Goal: Task Accomplishment & Management: Complete application form

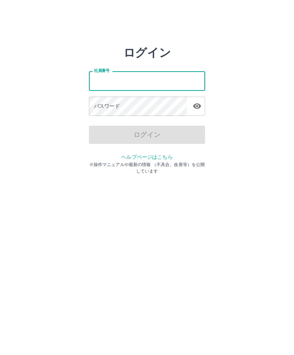
scroll to position [7, 0]
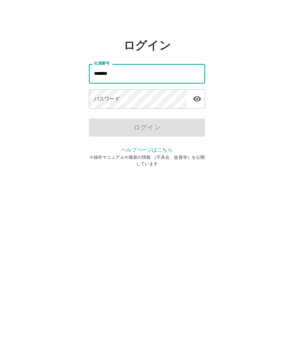
type input "*******"
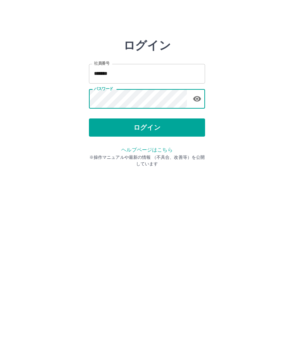
click at [153, 130] on button "ログイン" at bounding box center [147, 135] width 116 height 18
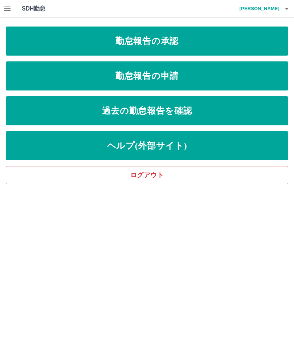
click at [220, 47] on link "勤怠報告の承認" at bounding box center [147, 41] width 283 height 29
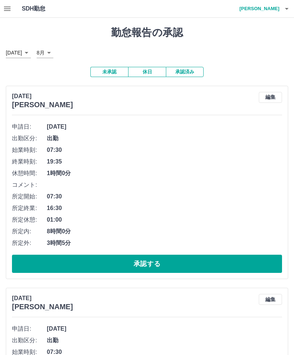
click at [178, 265] on button "承認する" at bounding box center [147, 264] width 270 height 18
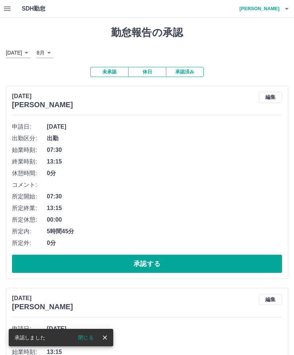
click at [174, 270] on button "承認する" at bounding box center [147, 264] width 270 height 18
click at [192, 267] on button "承認する" at bounding box center [147, 264] width 270 height 18
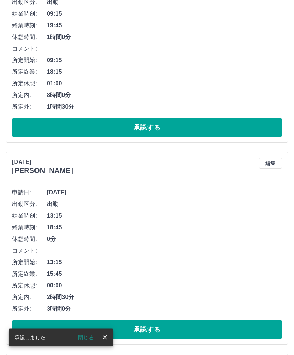
scroll to position [136, 0]
click at [183, 332] on button "承認する" at bounding box center [147, 329] width 270 height 18
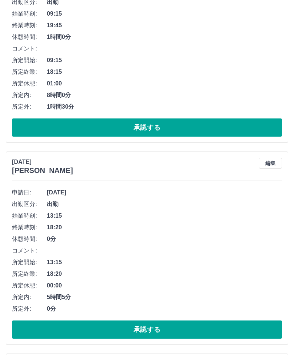
click at [184, 330] on button "承認する" at bounding box center [147, 329] width 270 height 18
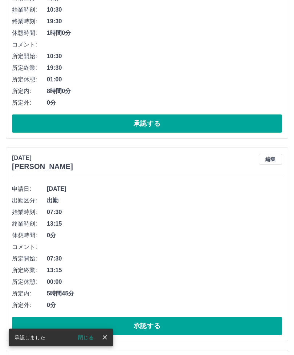
scroll to position [344, 0]
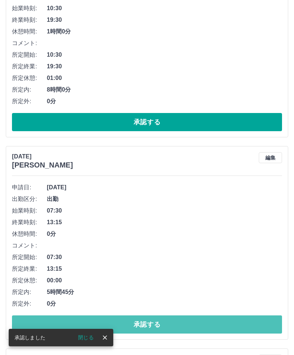
click at [179, 327] on button "承認する" at bounding box center [147, 324] width 270 height 18
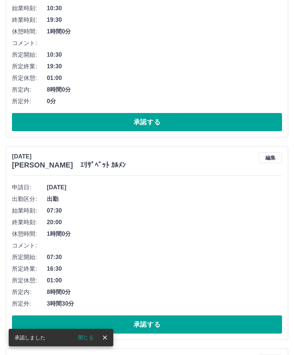
click at [184, 325] on button "承認する" at bounding box center [147, 324] width 270 height 18
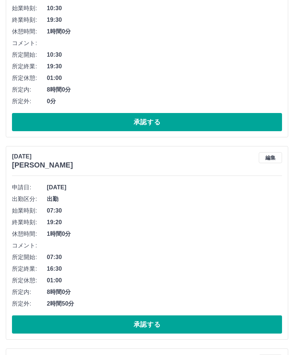
click at [183, 325] on button "承認する" at bounding box center [147, 324] width 270 height 18
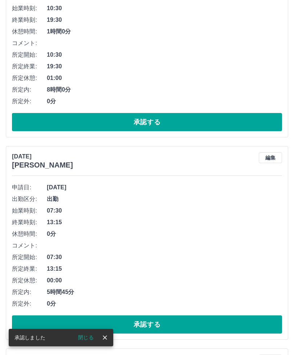
click at [183, 325] on button "承認する" at bounding box center [147, 324] width 270 height 18
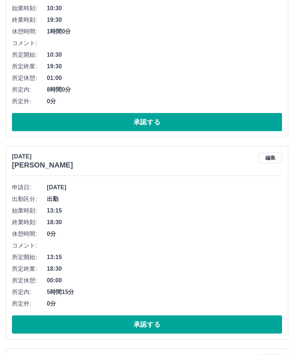
click at [183, 325] on button "承認する" at bounding box center [147, 324] width 270 height 18
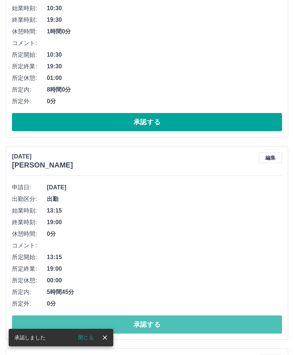
click at [182, 324] on button "承認する" at bounding box center [147, 324] width 270 height 18
click at [183, 324] on button "承認する" at bounding box center [147, 324] width 270 height 18
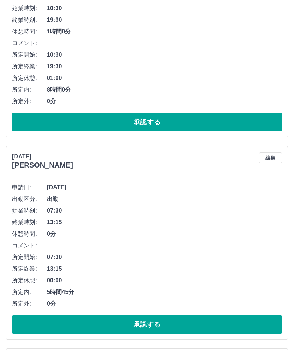
click at [182, 324] on button "承認する" at bounding box center [147, 324] width 270 height 18
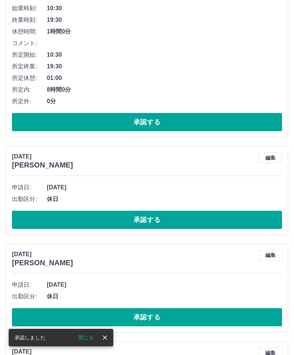
click at [194, 224] on button "承認する" at bounding box center [147, 220] width 270 height 18
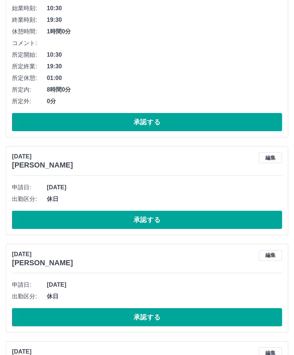
click at [155, 321] on button "承認する" at bounding box center [147, 317] width 270 height 18
click at [156, 318] on button "承認する" at bounding box center [147, 317] width 270 height 18
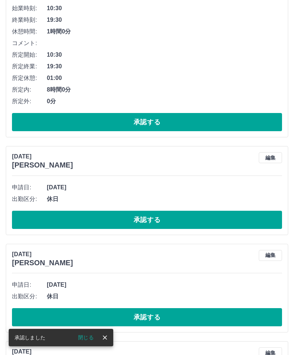
click at [158, 318] on button "承認する" at bounding box center [147, 317] width 270 height 18
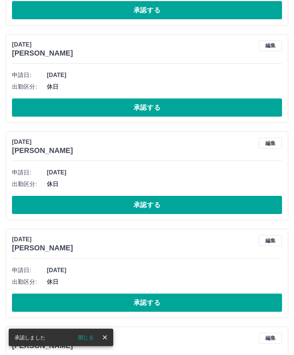
scroll to position [553, 0]
click at [202, 309] on button "承認する" at bounding box center [147, 302] width 270 height 18
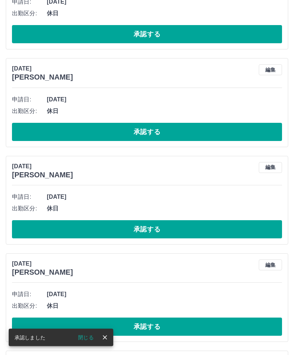
scroll to position [723, 0]
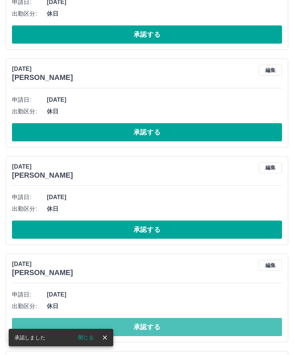
click at [198, 329] on button "承認する" at bounding box center [147, 327] width 270 height 18
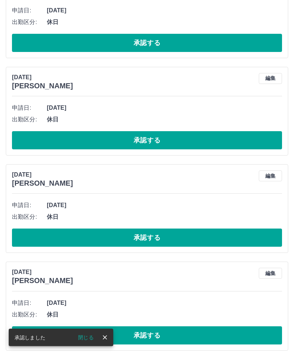
scroll to position [1106, 0]
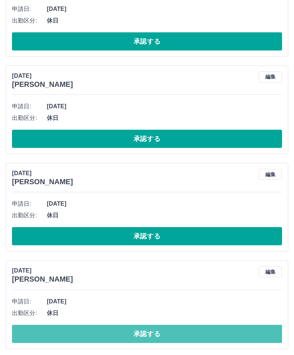
click at [172, 337] on button "承認する" at bounding box center [147, 334] width 270 height 18
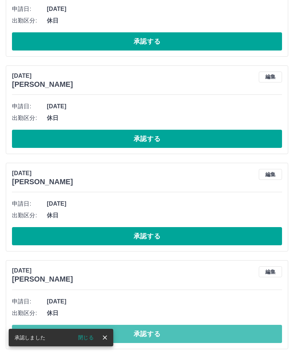
click at [171, 331] on button "承認する" at bounding box center [147, 334] width 270 height 18
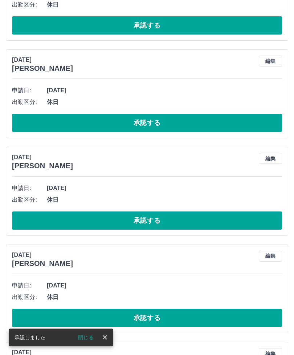
scroll to position [1220, 0]
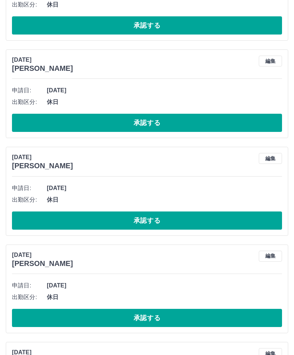
click at [167, 321] on button "承認する" at bounding box center [147, 318] width 270 height 18
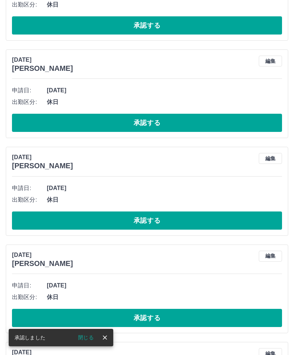
click at [169, 317] on button "承認する" at bounding box center [147, 318] width 270 height 18
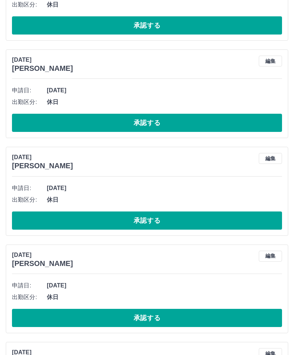
click at [170, 316] on button "承認する" at bounding box center [147, 318] width 270 height 18
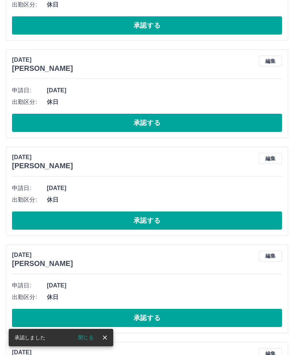
click at [166, 313] on button "承認する" at bounding box center [147, 318] width 270 height 18
click at [168, 316] on button "承認する" at bounding box center [147, 318] width 270 height 18
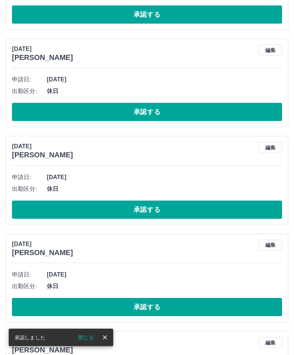
scroll to position [1233, 0]
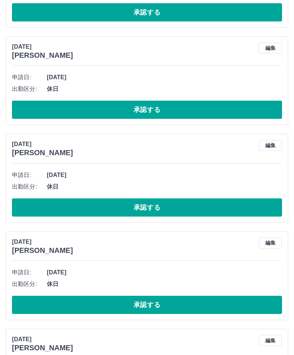
click at [165, 304] on button "承認する" at bounding box center [147, 305] width 270 height 18
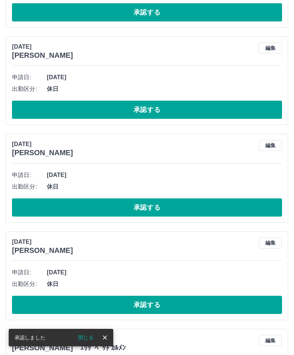
click at [166, 303] on button "承認する" at bounding box center [147, 305] width 270 height 18
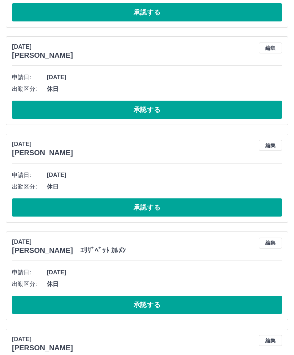
click at [155, 310] on button "承認する" at bounding box center [147, 305] width 270 height 18
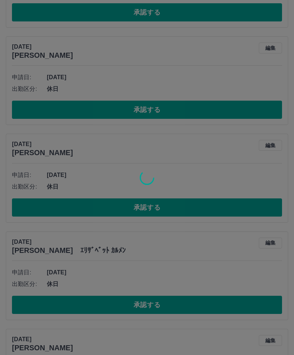
click at [149, 305] on div at bounding box center [147, 177] width 294 height 355
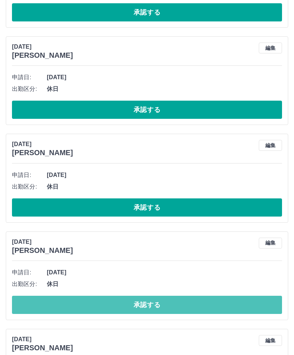
click at [152, 303] on button "承認する" at bounding box center [147, 305] width 270 height 18
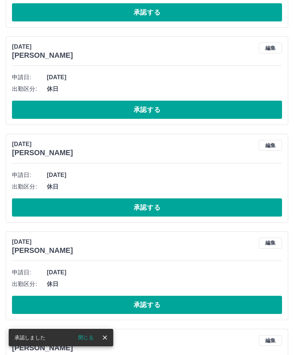
click at [155, 301] on button "承認する" at bounding box center [147, 305] width 270 height 18
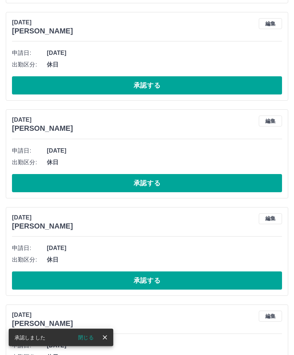
scroll to position [1398, 0]
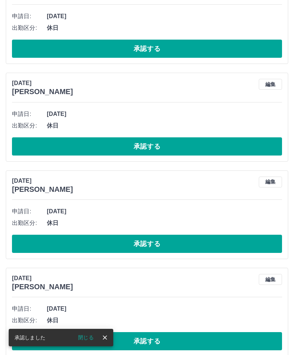
click at [170, 341] on button "承認する" at bounding box center [147, 341] width 270 height 18
click at [167, 341] on button "承認する" at bounding box center [147, 341] width 270 height 18
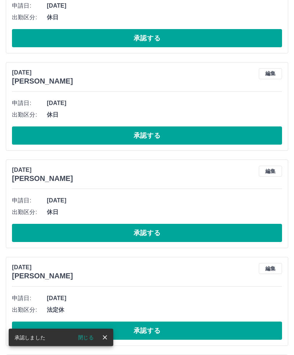
scroll to position [1507, 0]
click at [166, 335] on button "承認する" at bounding box center [147, 330] width 270 height 18
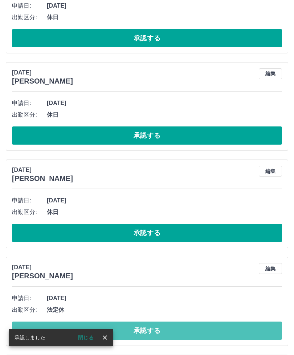
click at [169, 331] on button "承認する" at bounding box center [147, 330] width 270 height 18
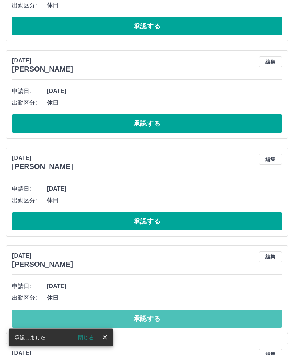
scroll to position [1616, 0]
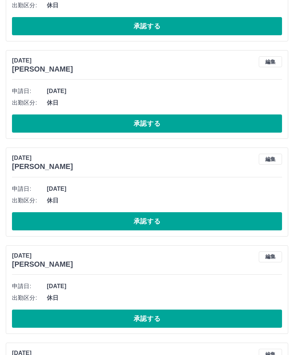
click at [152, 319] on button "承認する" at bounding box center [147, 318] width 270 height 18
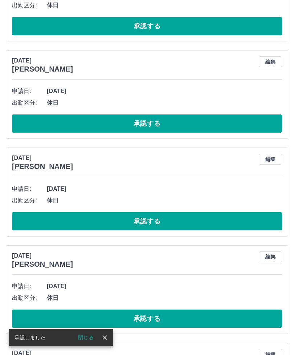
click at [160, 317] on button "承認する" at bounding box center [147, 318] width 270 height 18
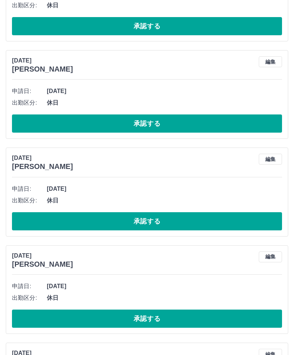
click at [160, 318] on button "承認する" at bounding box center [147, 318] width 270 height 18
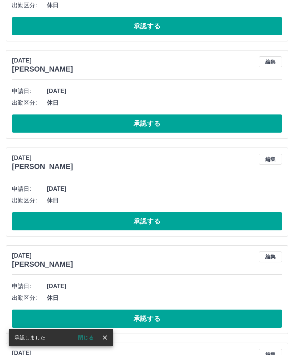
click at [158, 318] on button "承認する" at bounding box center [147, 318] width 270 height 18
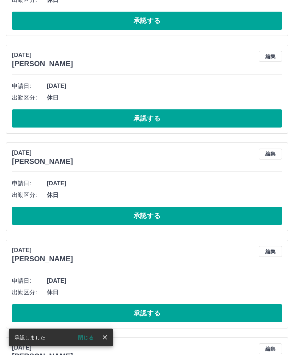
scroll to position [1719, 0]
click at [158, 313] on button "承認する" at bounding box center [147, 313] width 270 height 18
click at [157, 312] on button "承認する" at bounding box center [147, 313] width 270 height 18
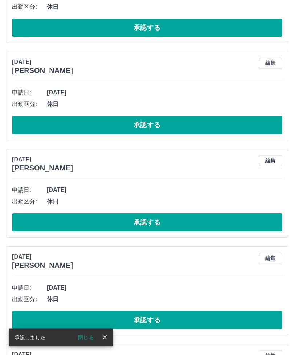
scroll to position [1810, 0]
click at [158, 320] on button "承認する" at bounding box center [147, 320] width 270 height 18
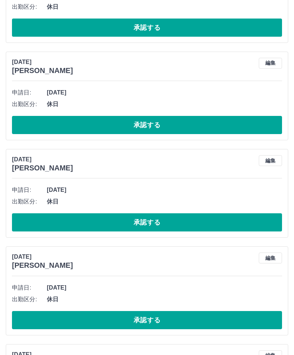
click at [157, 318] on button "承認する" at bounding box center [147, 320] width 270 height 18
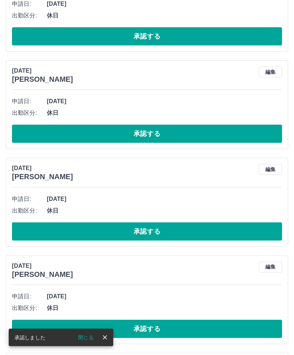
scroll to position [1898, 0]
click at [156, 329] on button "承認する" at bounding box center [147, 329] width 270 height 18
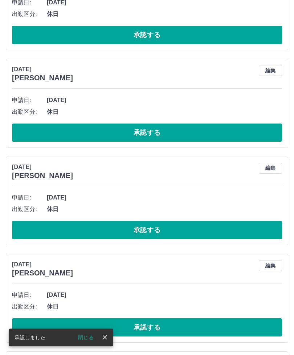
scroll to position [1997, 0]
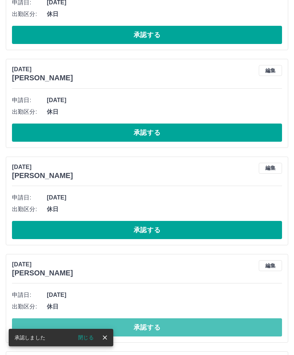
click at [159, 329] on button "承認する" at bounding box center [147, 327] width 270 height 18
click at [158, 326] on button "承認する" at bounding box center [147, 327] width 270 height 18
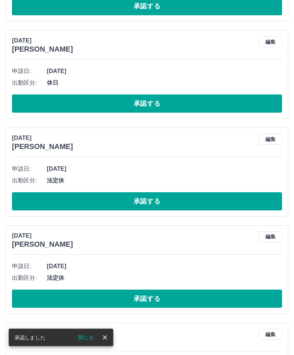
scroll to position [2221, 0]
click at [155, 300] on button "承認する" at bounding box center [147, 298] width 270 height 18
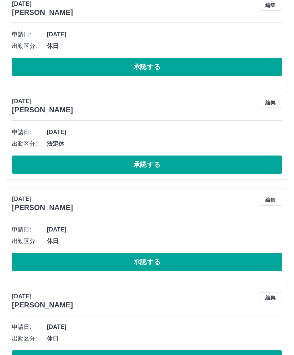
scroll to position [2259, 0]
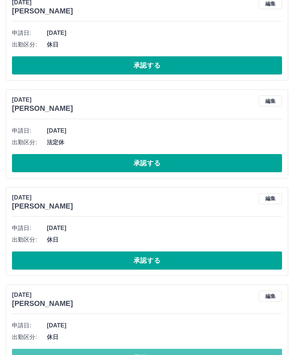
click at [184, 354] on button "承認する" at bounding box center [147, 358] width 270 height 18
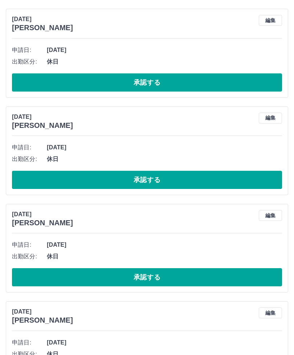
scroll to position [1459, 0]
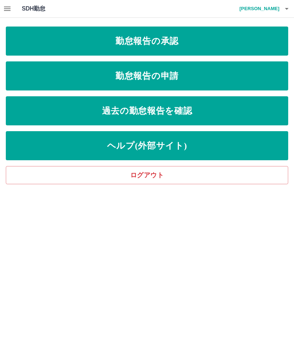
click at [212, 81] on link "勤怠報告の申請" at bounding box center [147, 75] width 283 height 29
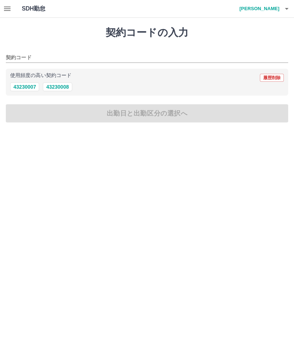
click at [64, 91] on button "43230008" at bounding box center [57, 86] width 29 height 9
type input "********"
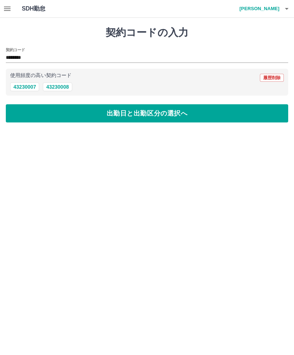
click at [161, 118] on button "出勤日と出勤区分の選択へ" at bounding box center [147, 113] width 283 height 18
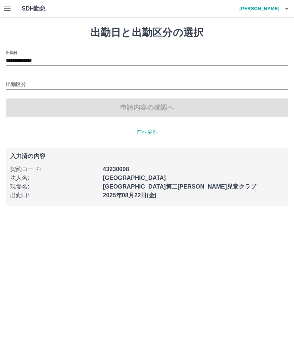
click at [19, 85] on input "出勤区分" at bounding box center [147, 84] width 283 height 9
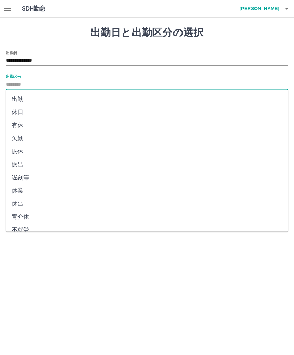
click at [18, 99] on li "出勤" at bounding box center [147, 99] width 283 height 13
type input "**"
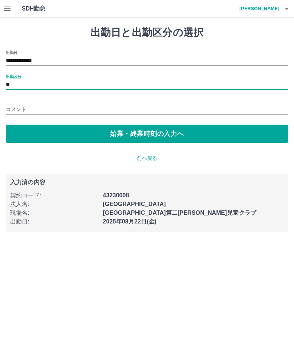
click at [154, 137] on button "始業・終業時刻の入力へ" at bounding box center [147, 134] width 283 height 18
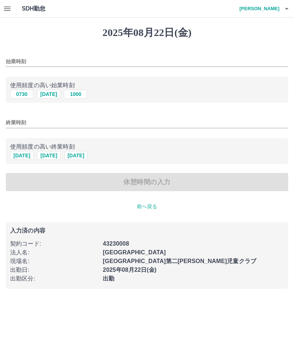
click at [22, 97] on button "0730" at bounding box center [21, 94] width 23 height 9
type input "****"
click at [22, 126] on input "終業時刻" at bounding box center [147, 122] width 283 height 11
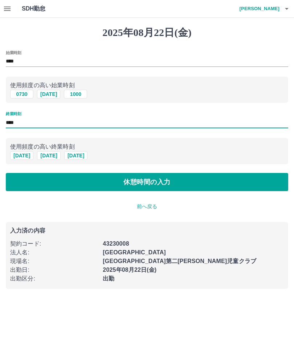
type input "****"
click at [164, 185] on button "休憩時間の入力" at bounding box center [147, 182] width 283 height 18
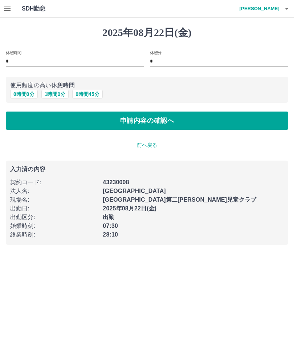
click at [56, 98] on button "1 時間 0 分" at bounding box center [55, 94] width 28 height 9
type input "*"
click at [167, 124] on button "申請内容の確認へ" at bounding box center [147, 120] width 283 height 18
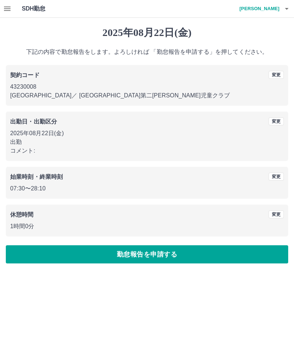
click at [168, 256] on button "勤怠報告を申請する" at bounding box center [147, 254] width 283 height 18
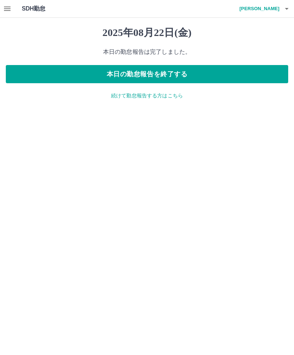
click at [211, 73] on button "本日の勤怠報告を終了する" at bounding box center [147, 74] width 283 height 18
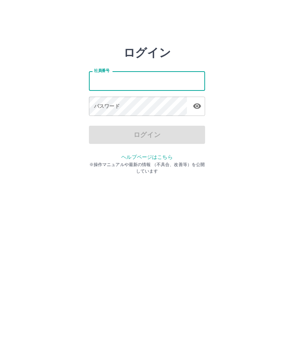
type input "*******"
